Goal: Task Accomplishment & Management: Use online tool/utility

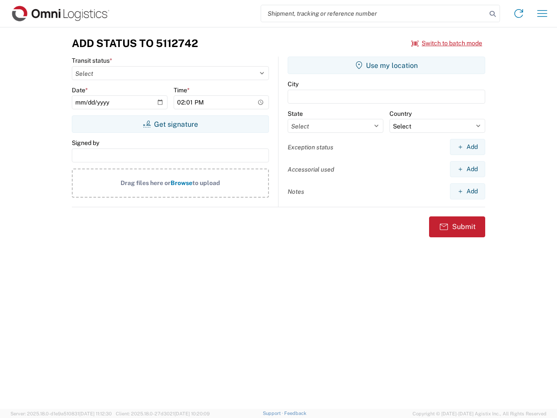
click at [374, 14] on input "search" at bounding box center [374, 13] width 226 height 17
click at [493, 14] on icon at bounding box center [493, 14] width 12 height 12
click at [519, 14] on icon at bounding box center [519, 14] width 14 height 14
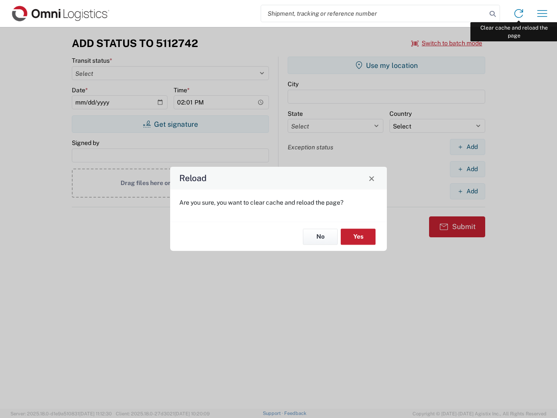
click at [543, 14] on div "Reload Are you sure, you want to clear cache and reload the page? No Yes" at bounding box center [278, 209] width 557 height 418
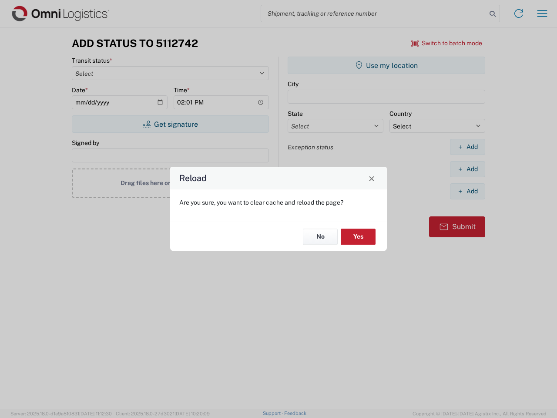
click at [447, 43] on div "Reload Are you sure, you want to clear cache and reload the page? No Yes" at bounding box center [278, 209] width 557 height 418
click at [170, 124] on div "Reload Are you sure, you want to clear cache and reload the page? No Yes" at bounding box center [278, 209] width 557 height 418
click at [387, 65] on div "Reload Are you sure, you want to clear cache and reload the page? No Yes" at bounding box center [278, 209] width 557 height 418
click at [468, 147] on div "Reload Are you sure, you want to clear cache and reload the page? No Yes" at bounding box center [278, 209] width 557 height 418
click at [468, 169] on div "Reload Are you sure, you want to clear cache and reload the page? No Yes" at bounding box center [278, 209] width 557 height 418
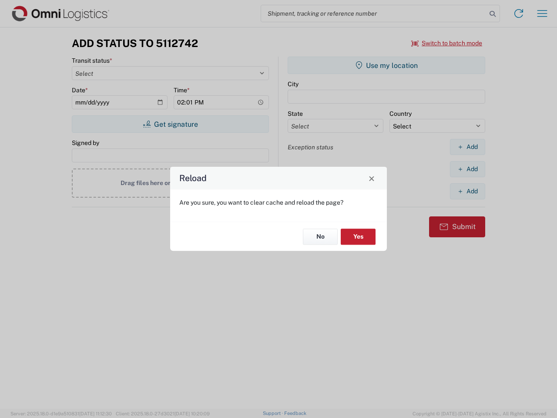
click at [468, 191] on div "Reload Are you sure, you want to clear cache and reload the page? No Yes" at bounding box center [278, 209] width 557 height 418
